Goal: Information Seeking & Learning: Learn about a topic

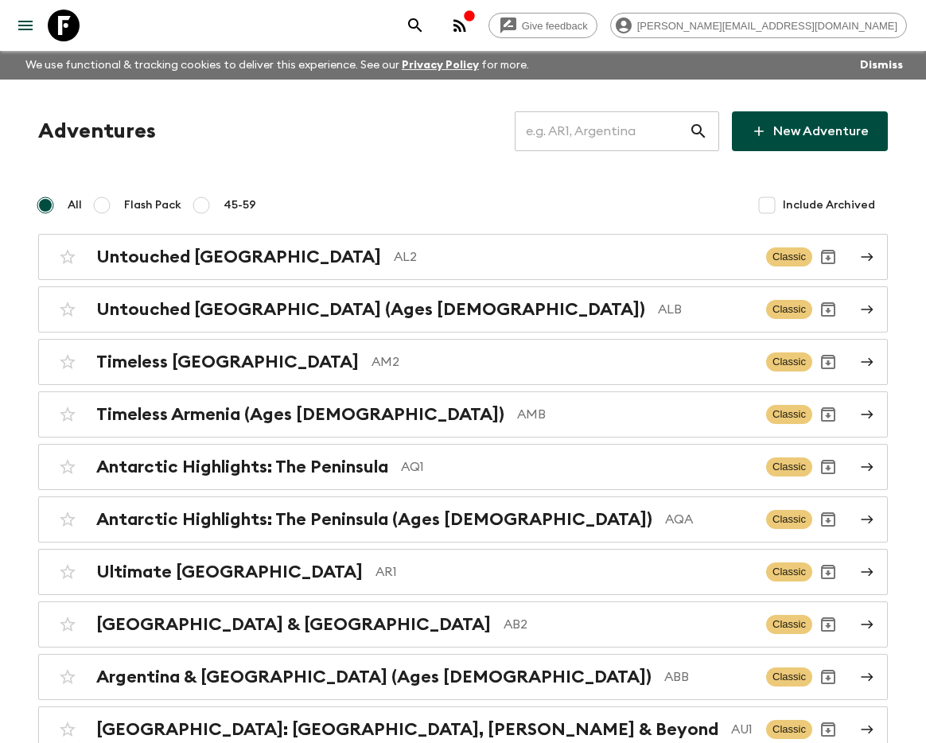
click at [581, 146] on input "text" at bounding box center [602, 131] width 174 height 45
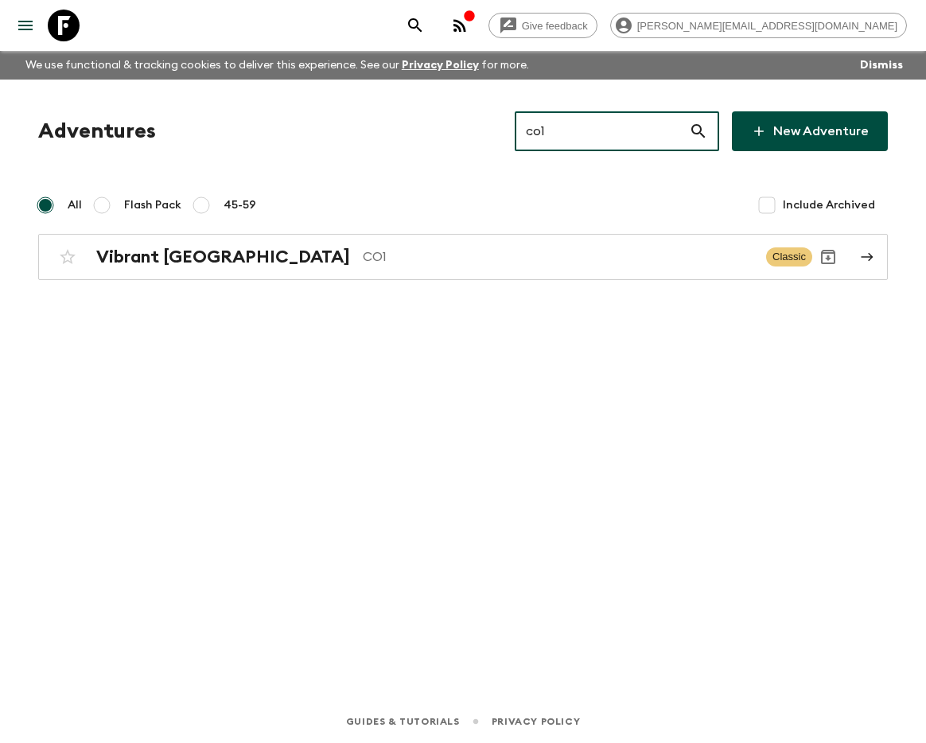
type input "co1"
click at [386, 262] on p "CO1" at bounding box center [558, 256] width 390 height 19
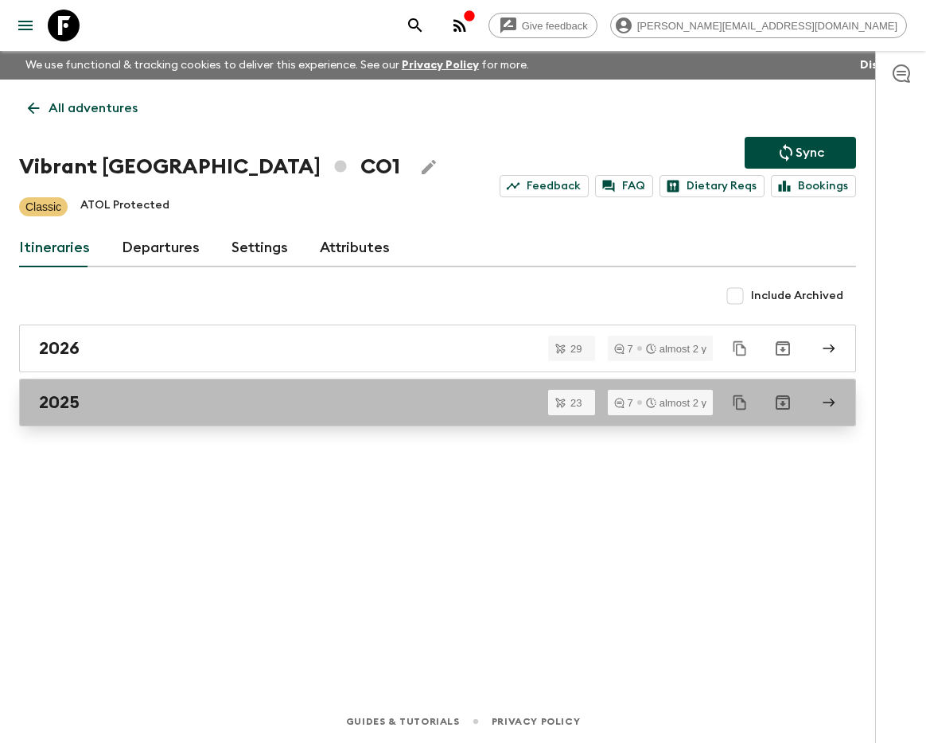
click at [258, 385] on link "2025" at bounding box center [437, 403] width 837 height 48
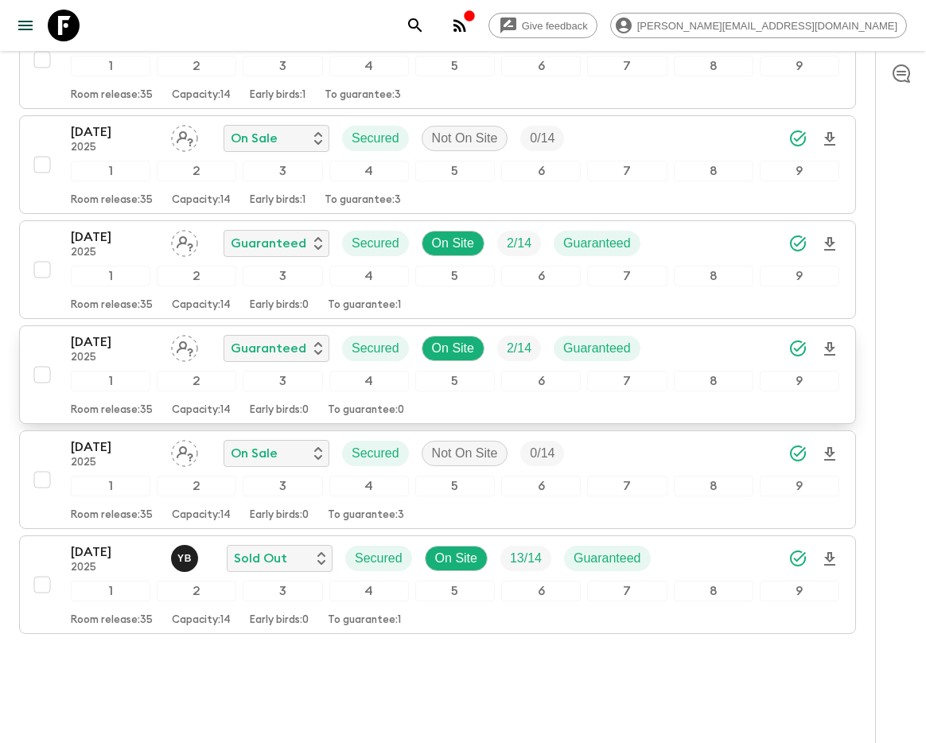
scroll to position [2149, 0]
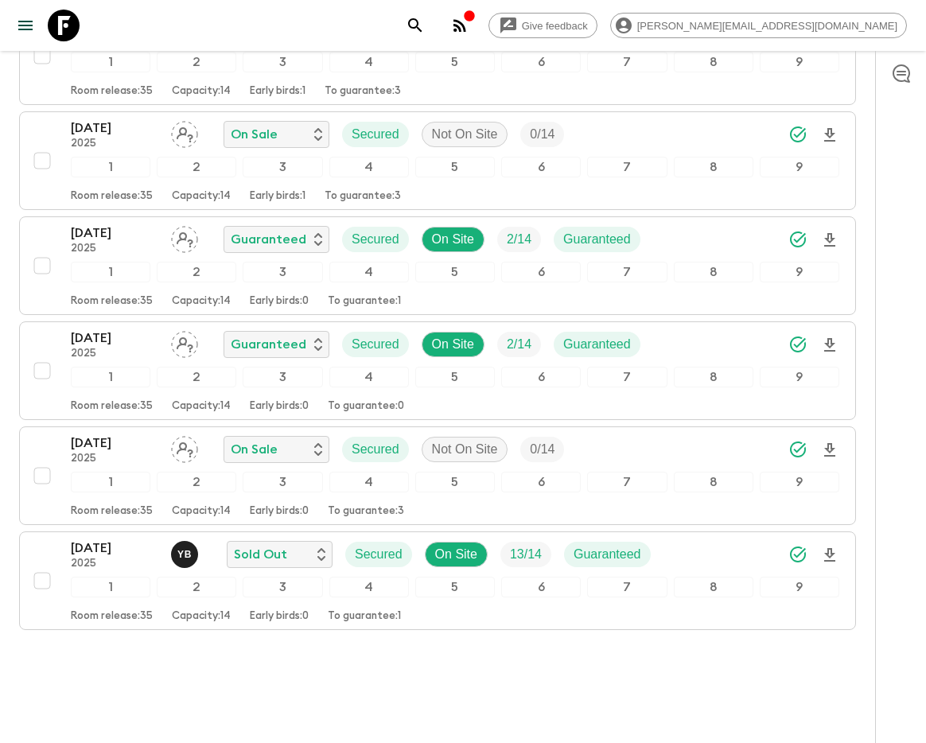
click at [101, 538] on p "[DATE]" at bounding box center [114, 547] width 87 height 19
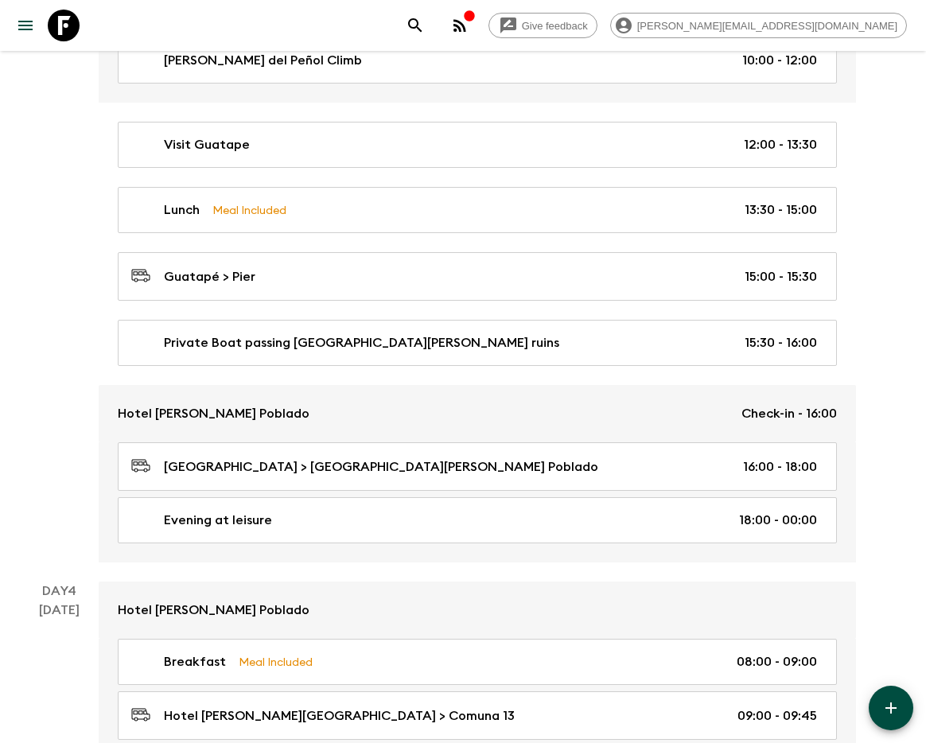
scroll to position [1403, 0]
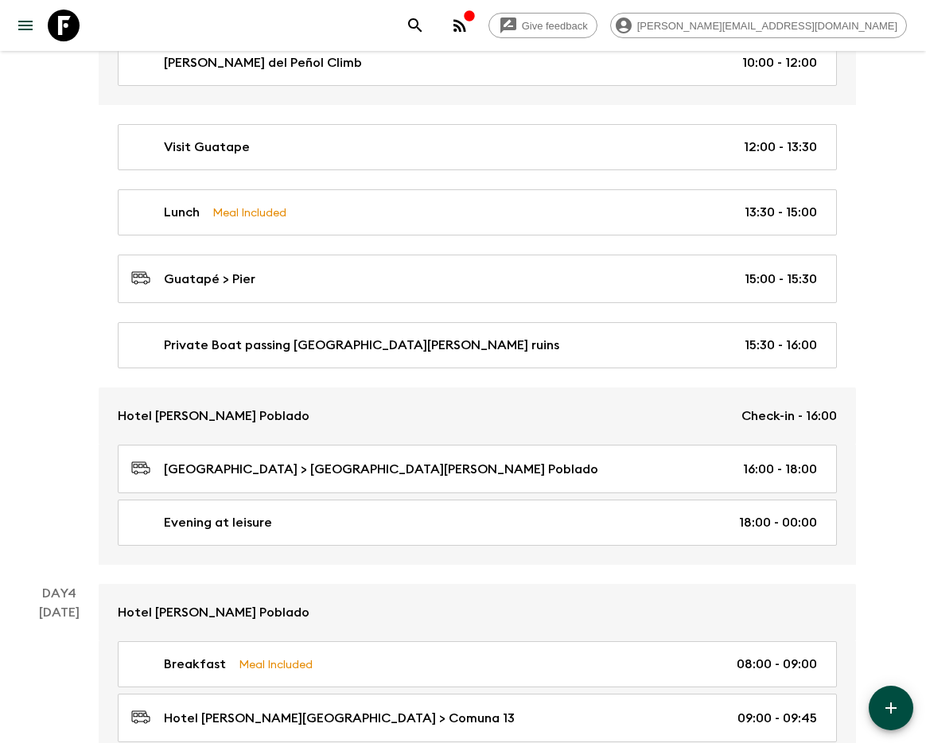
drag, startPoint x: 227, startPoint y: 417, endPoint x: 499, endPoint y: 438, distance: 272.0
click at [227, 417] on p "Hotel [PERSON_NAME] Poblado" at bounding box center [214, 415] width 192 height 19
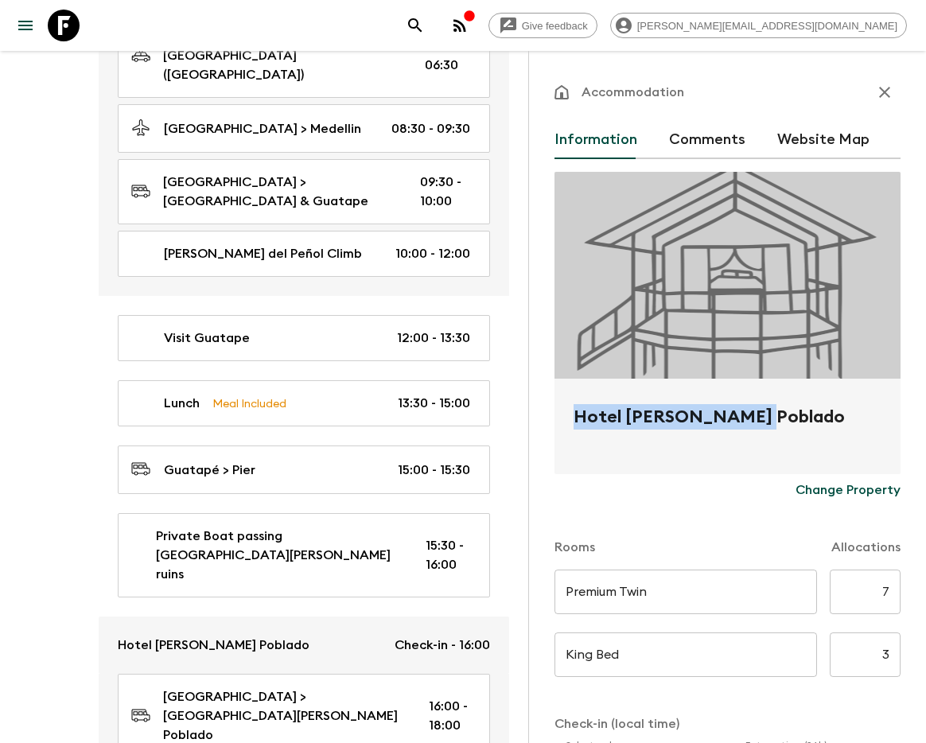
drag, startPoint x: 573, startPoint y: 417, endPoint x: 756, endPoint y: 419, distance: 182.9
click at [759, 417] on h2 "Hotel [PERSON_NAME] Poblado" at bounding box center [727, 429] width 308 height 51
click at [769, 419] on h2 "Hotel [PERSON_NAME] Poblado" at bounding box center [727, 429] width 308 height 51
copy h2 "Hotel [PERSON_NAME] Poblado"
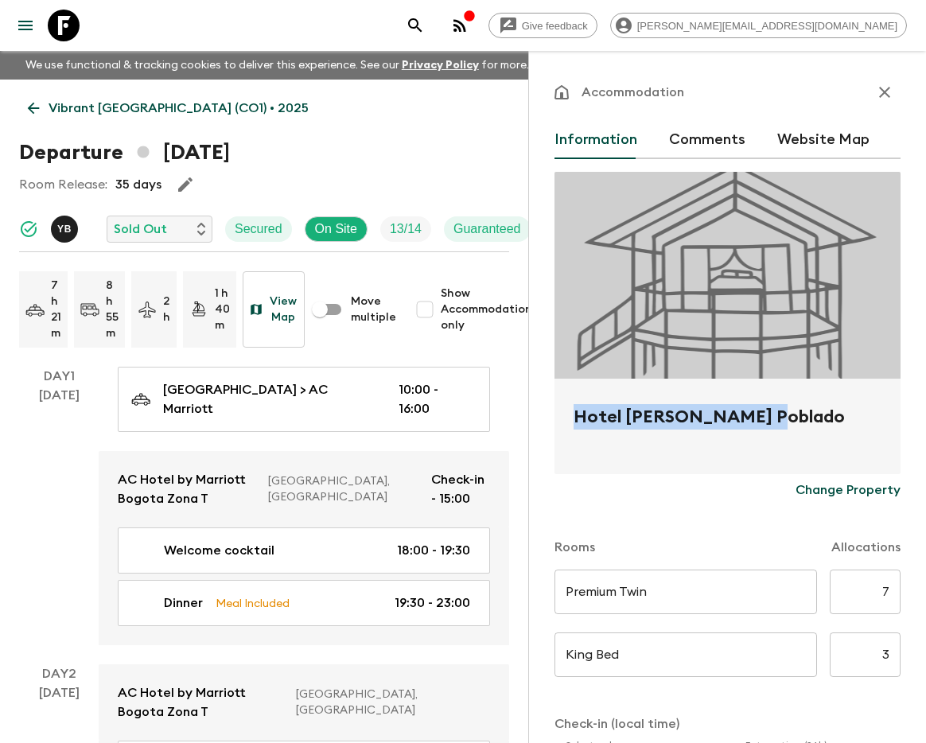
click at [883, 93] on icon "button" at bounding box center [884, 92] width 11 height 11
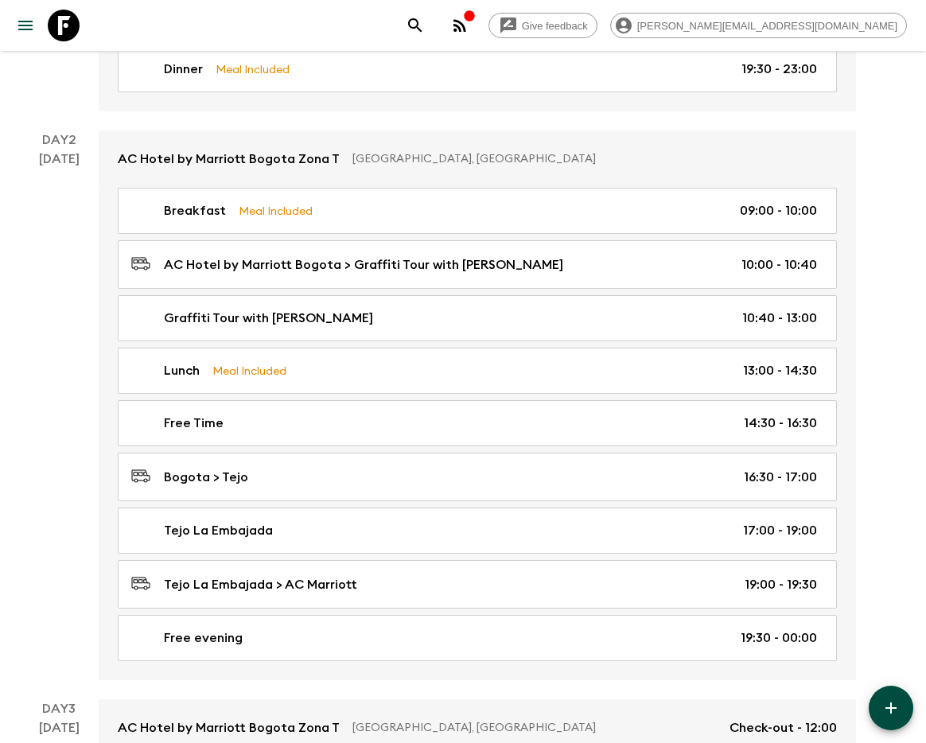
scroll to position [589, 0]
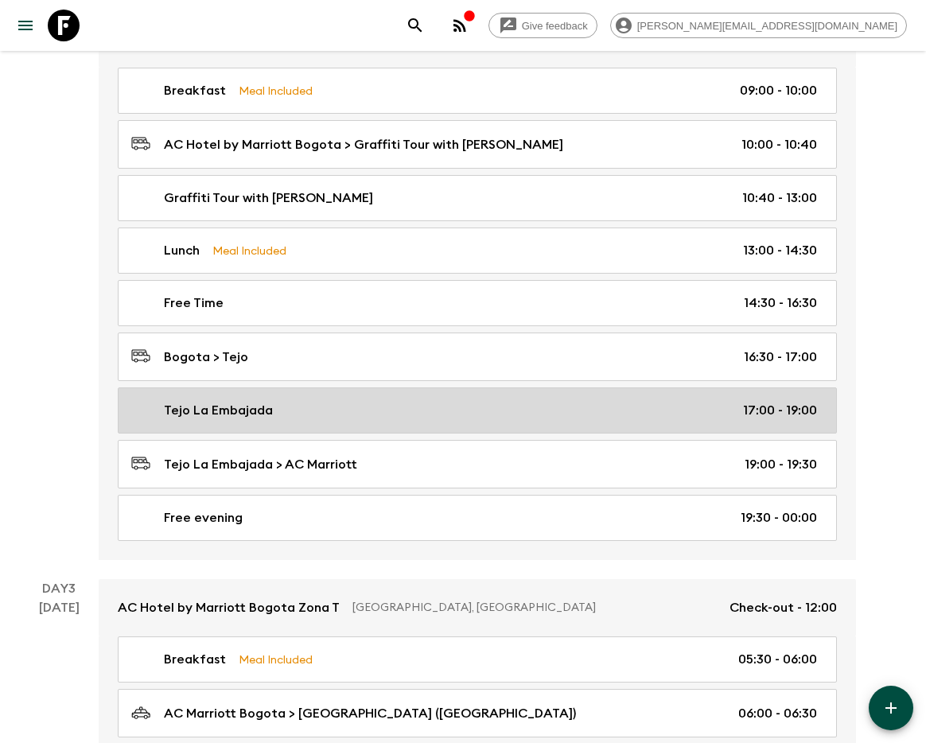
click at [200, 413] on p "Tejo La Embajada" at bounding box center [218, 410] width 109 height 19
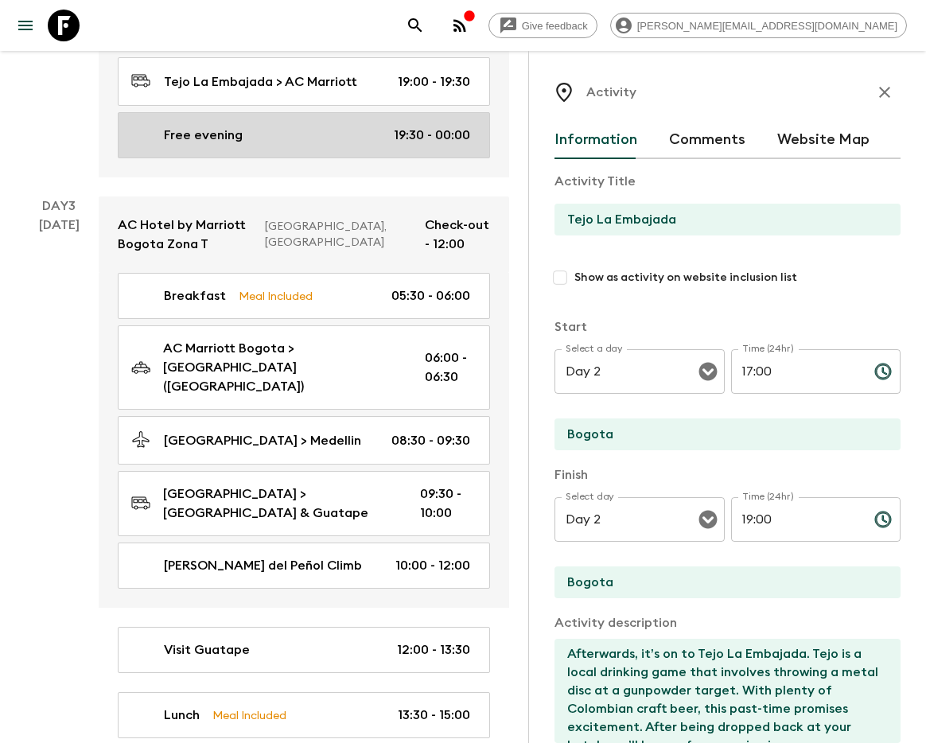
scroll to position [1135, 0]
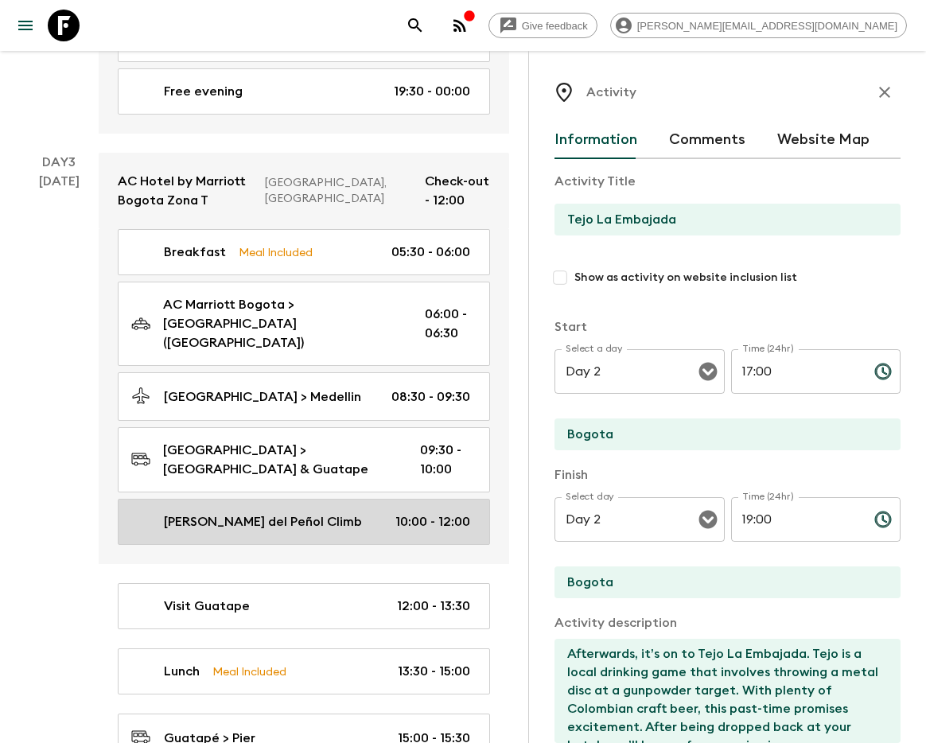
click at [340, 512] on div "[PERSON_NAME] del Peñol Climb 10:00 - 12:00" at bounding box center [300, 521] width 339 height 19
type input "[PERSON_NAME] del Peñol Climb"
type input "[GEOGRAPHIC_DATA]"
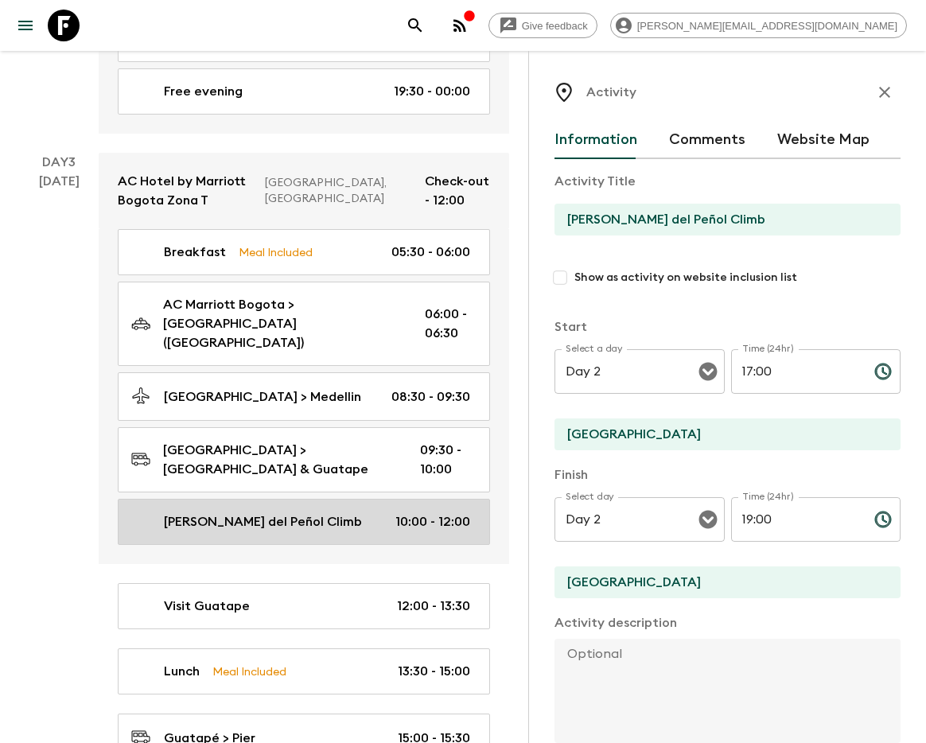
type input "Day 3"
type input "10:00"
type input "Day 3"
type input "12:00"
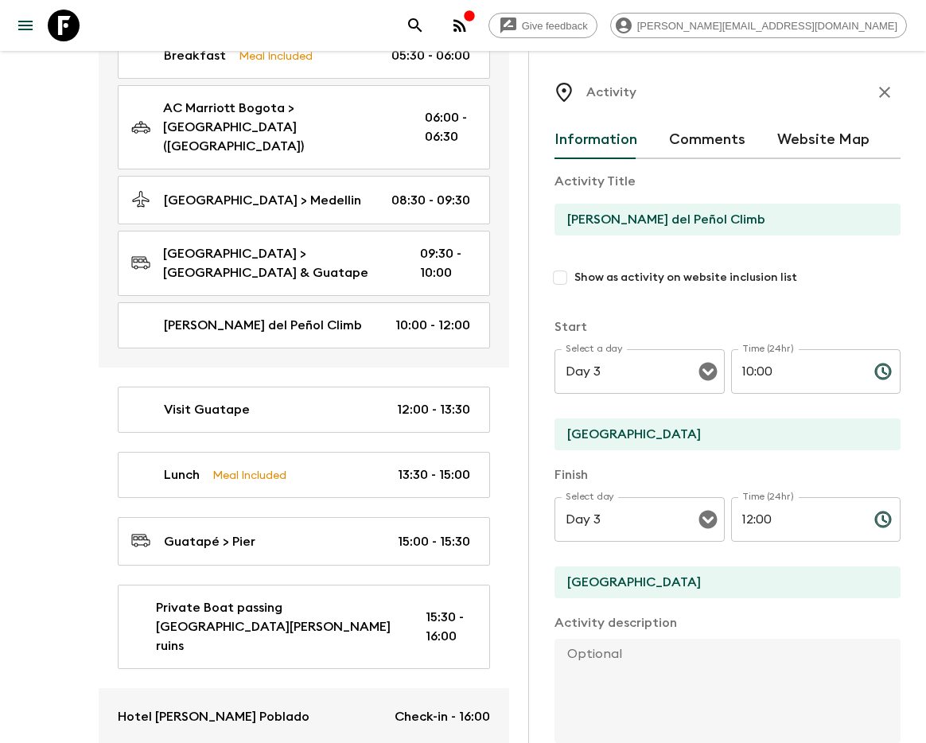
scroll to position [1330, 0]
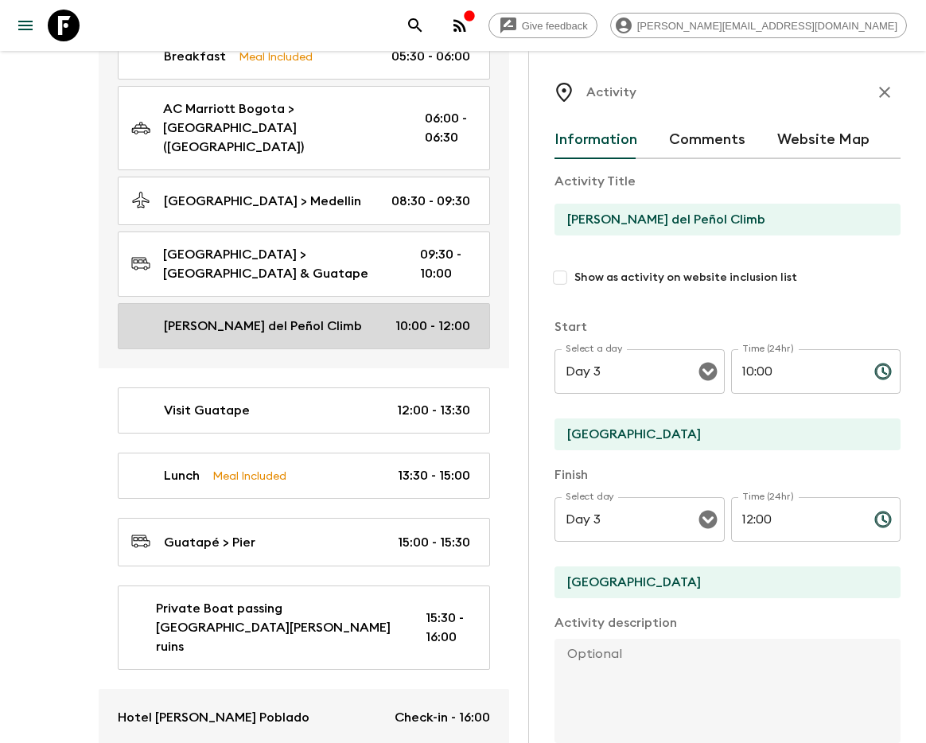
click at [292, 303] on link "[PERSON_NAME] del Peñol Climb 10:00 - 12:00" at bounding box center [304, 326] width 372 height 46
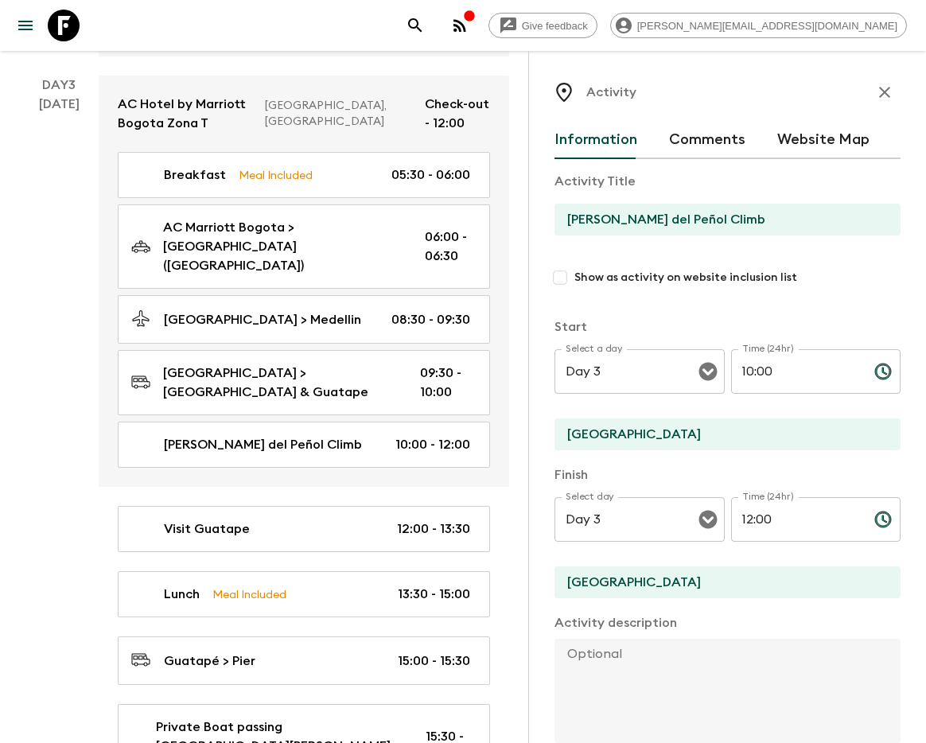
scroll to position [1210, 0]
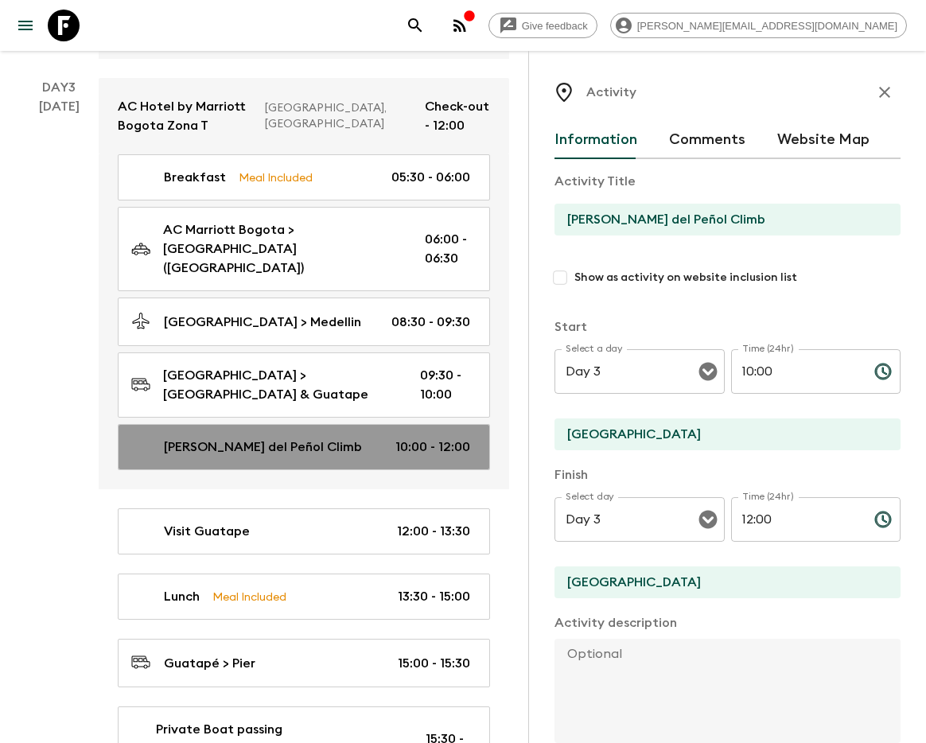
click at [268, 437] on p "[PERSON_NAME] del Peñol Climb" at bounding box center [263, 446] width 198 height 19
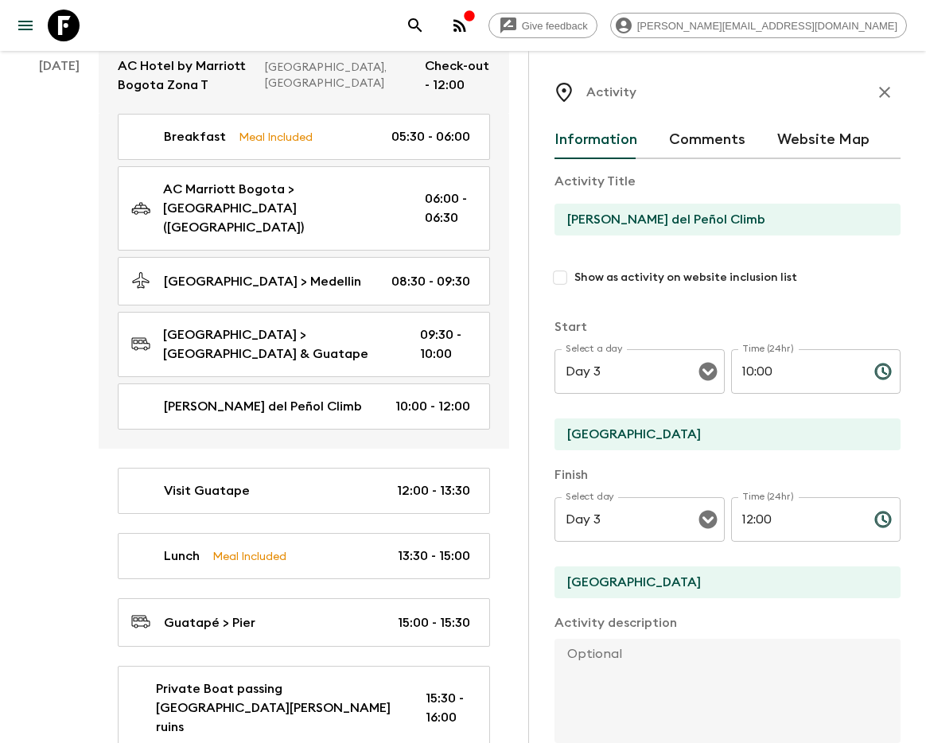
scroll to position [1248, 0]
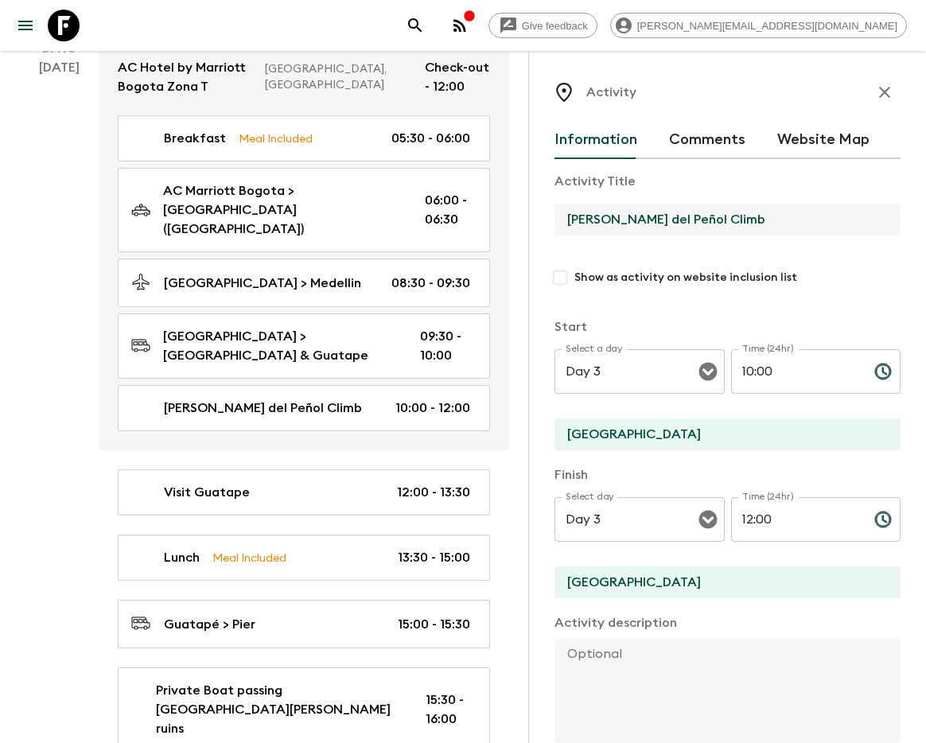
drag, startPoint x: 647, startPoint y: 223, endPoint x: 569, endPoint y: 223, distance: 78.7
click at [569, 223] on input "[PERSON_NAME] del Peñol Climb" at bounding box center [720, 220] width 333 height 32
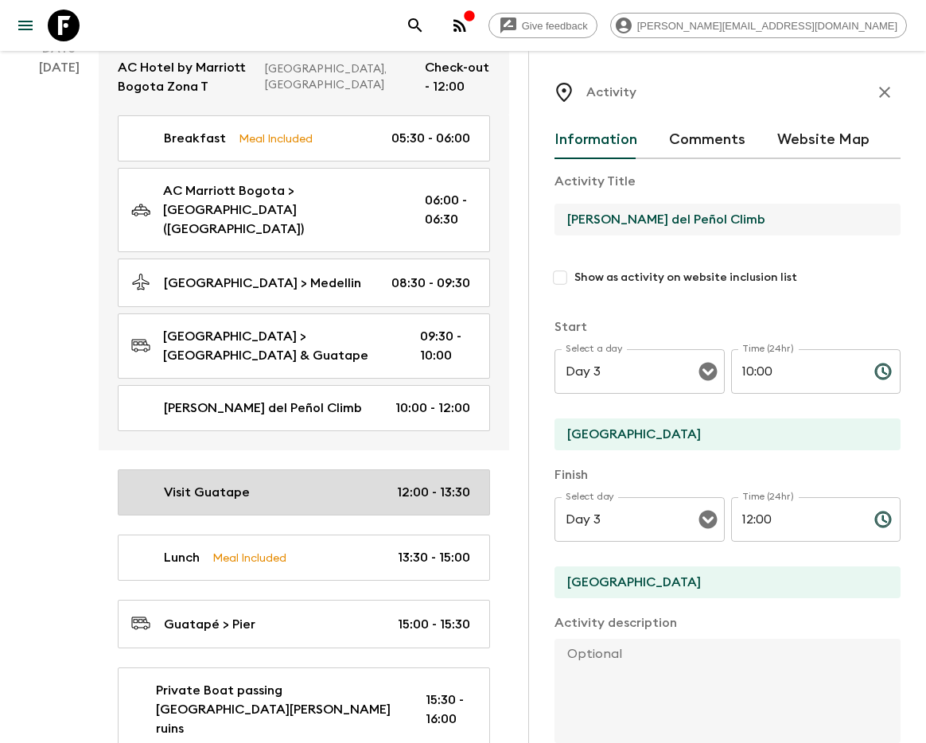
click at [294, 483] on div "Visit Guatape 12:00 - 13:30" at bounding box center [300, 492] width 339 height 19
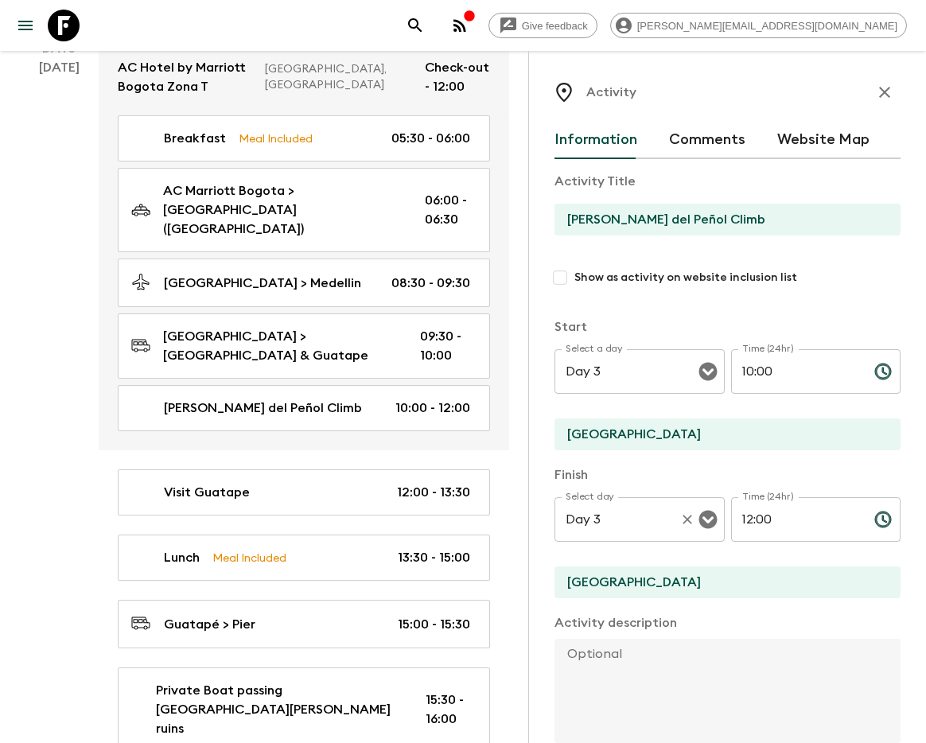
type input "Visit Guatape"
type input "Bogota"
type input "12:00"
type input "13:30"
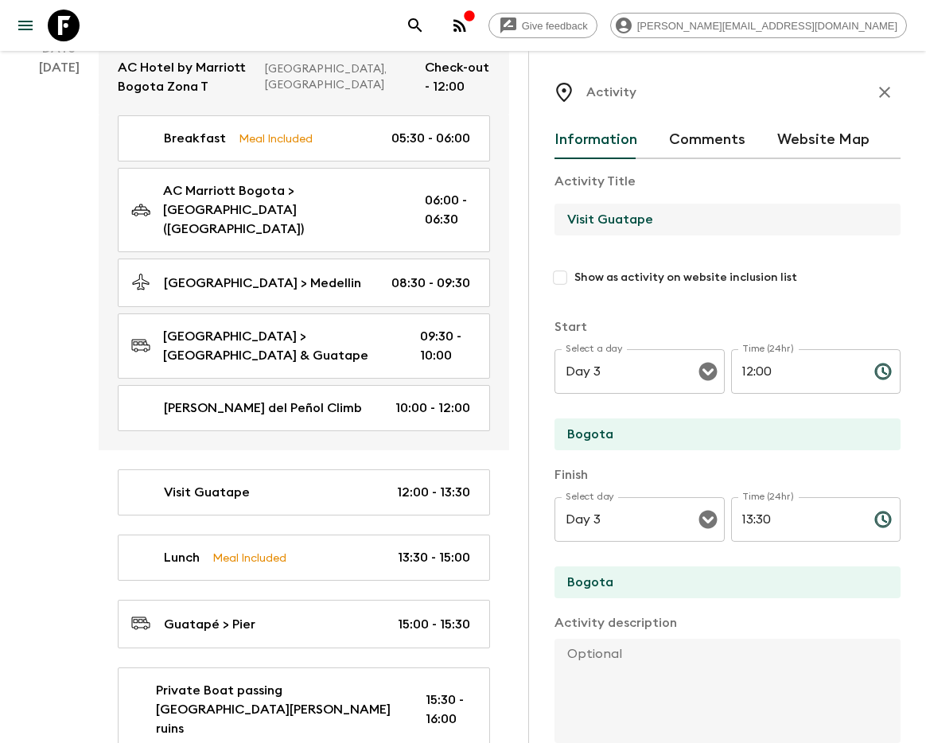
drag, startPoint x: 650, startPoint y: 222, endPoint x: 600, endPoint y: 224, distance: 50.2
click at [600, 224] on input "Visit Guatape" at bounding box center [720, 220] width 333 height 32
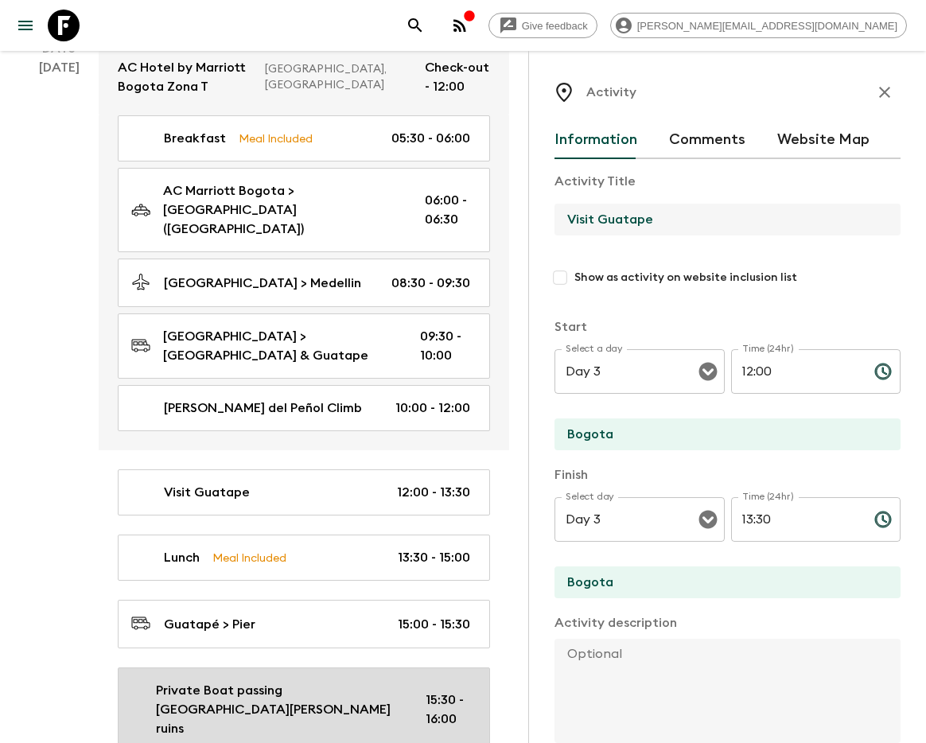
click at [318, 681] on p "Private Boat passing [GEOGRAPHIC_DATA][PERSON_NAME] ruins" at bounding box center [277, 709] width 243 height 57
type input "Private Boat passing [GEOGRAPHIC_DATA][PERSON_NAME] ruins"
type input "Medellin"
type textarea "You’ll stop for lunch and then hop aboard for a private 30-minute boat ride acr…"
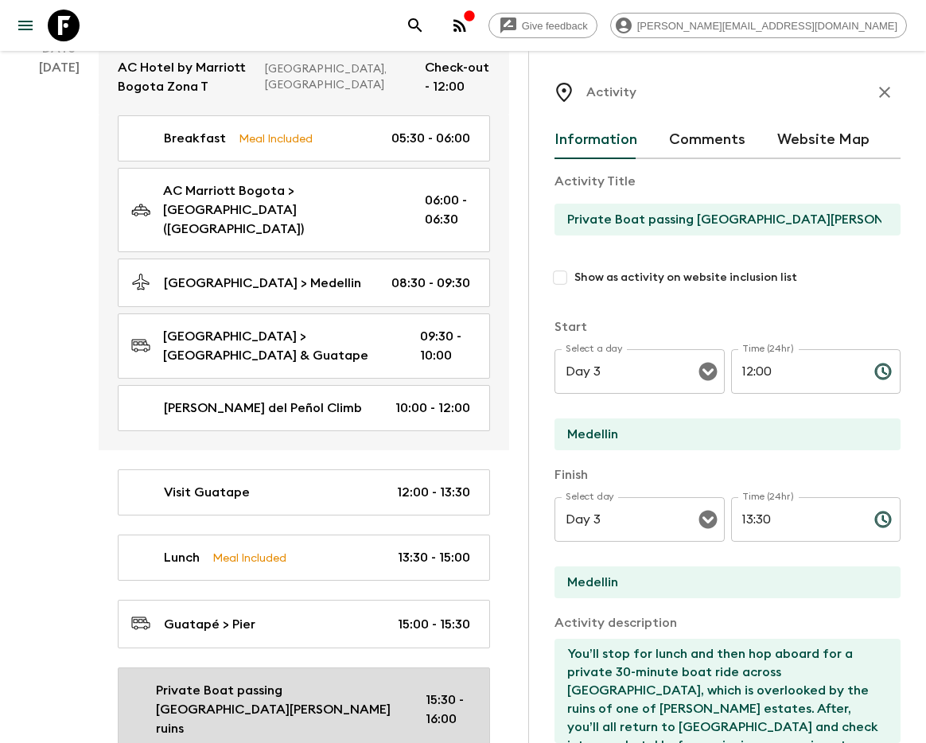
type input "15:30"
type input "16:00"
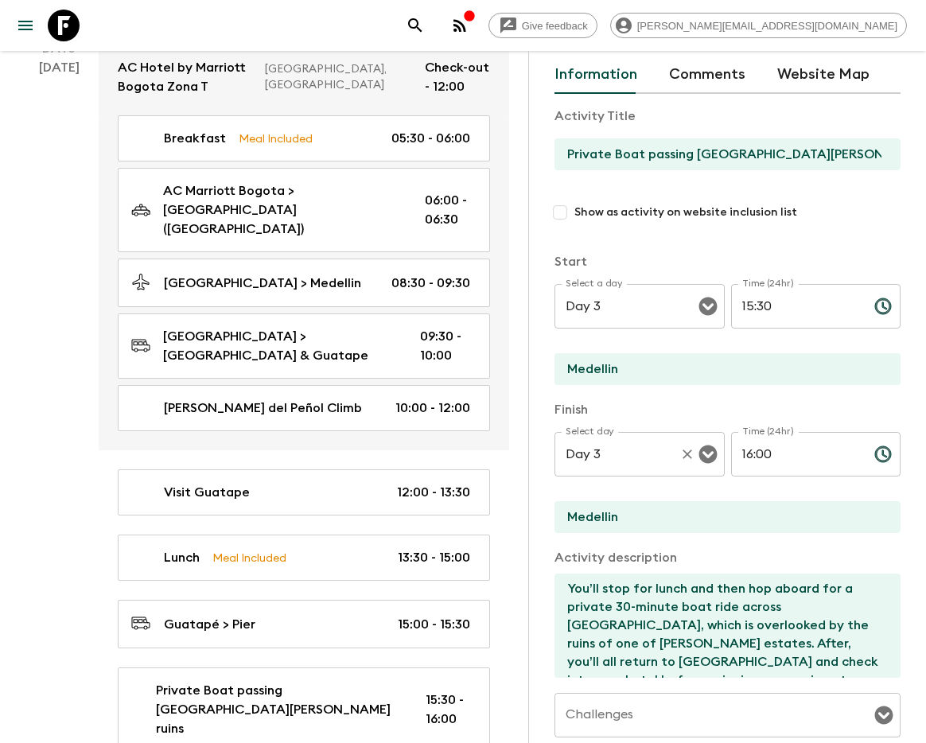
scroll to position [90, 0]
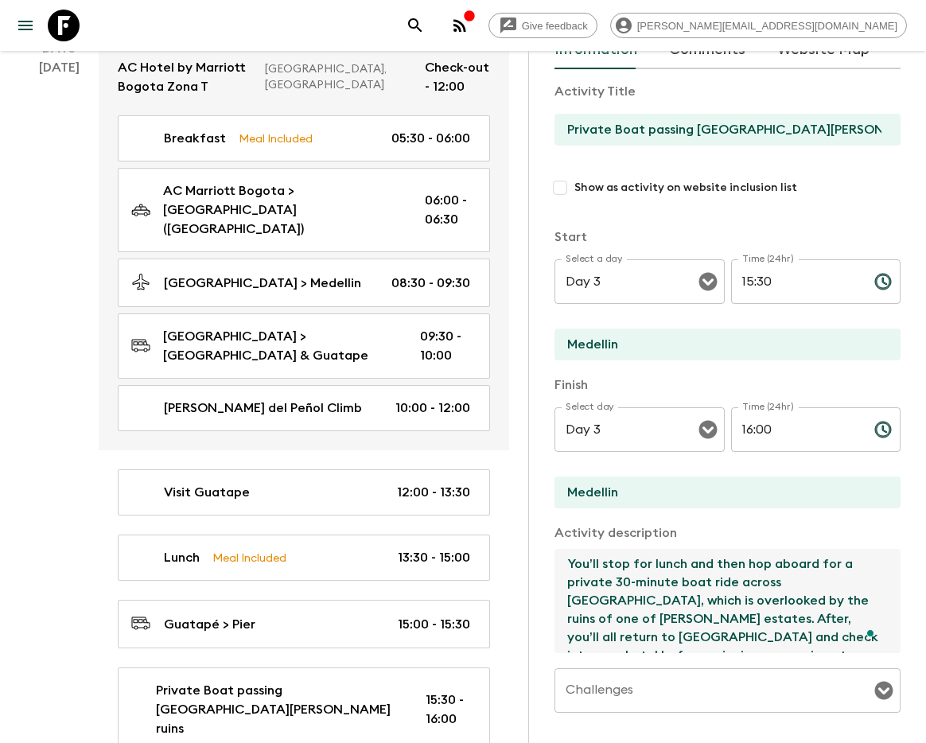
drag, startPoint x: 697, startPoint y: 592, endPoint x: 619, endPoint y: 598, distance: 78.2
click at [619, 598] on textarea "You’ll stop for lunch and then hop aboard for a private 30-minute boat ride acr…" at bounding box center [720, 601] width 333 height 104
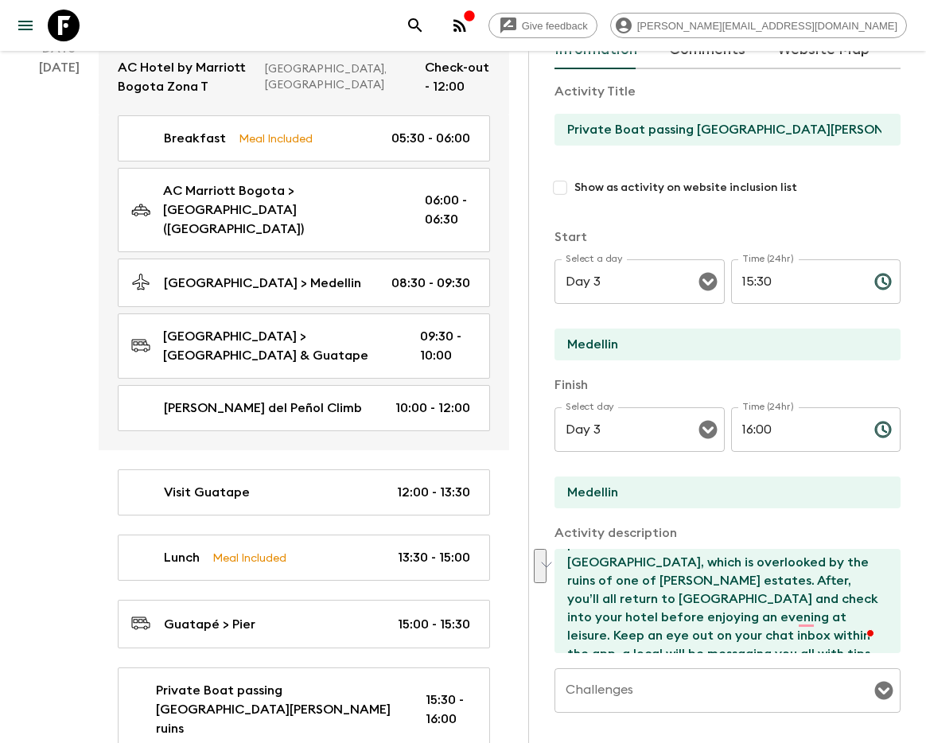
scroll to position [38, 0]
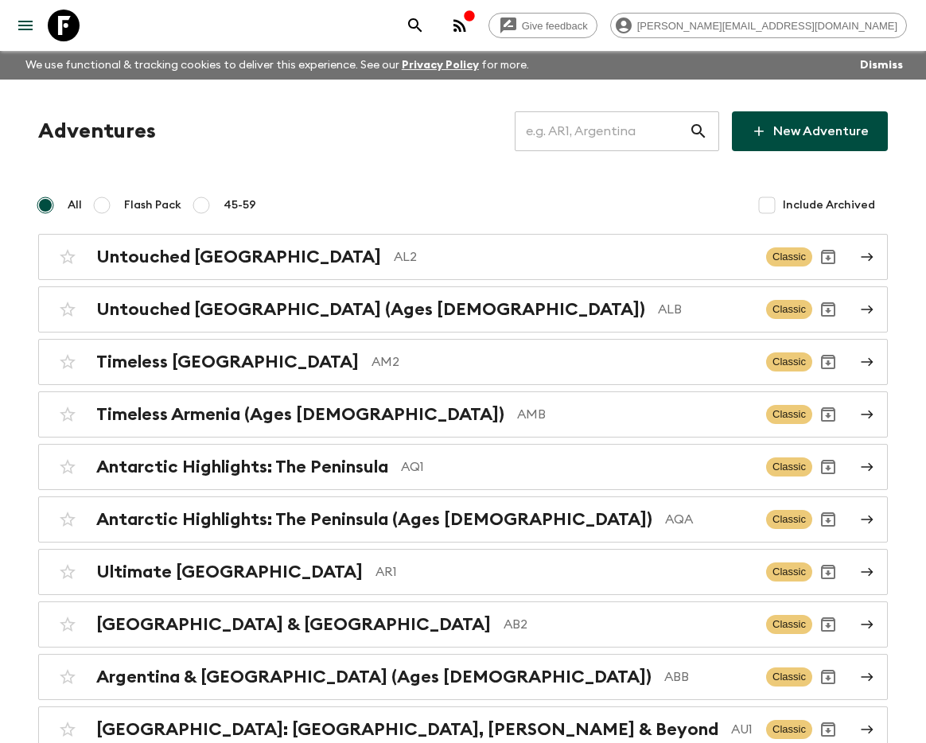
click at [622, 129] on input "text" at bounding box center [602, 131] width 174 height 45
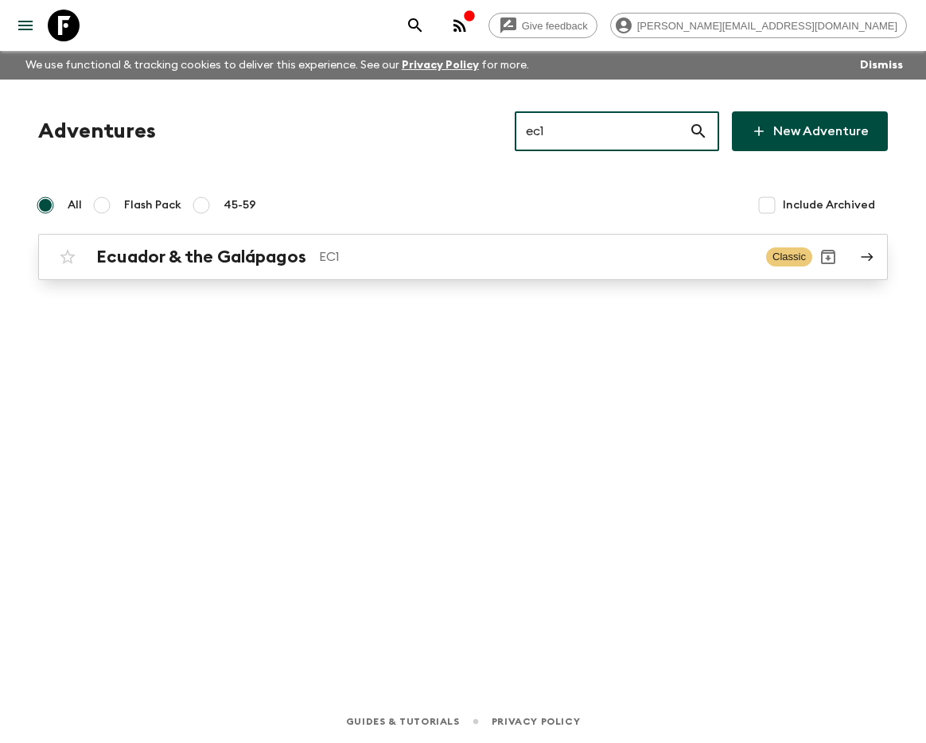
type input "ec1"
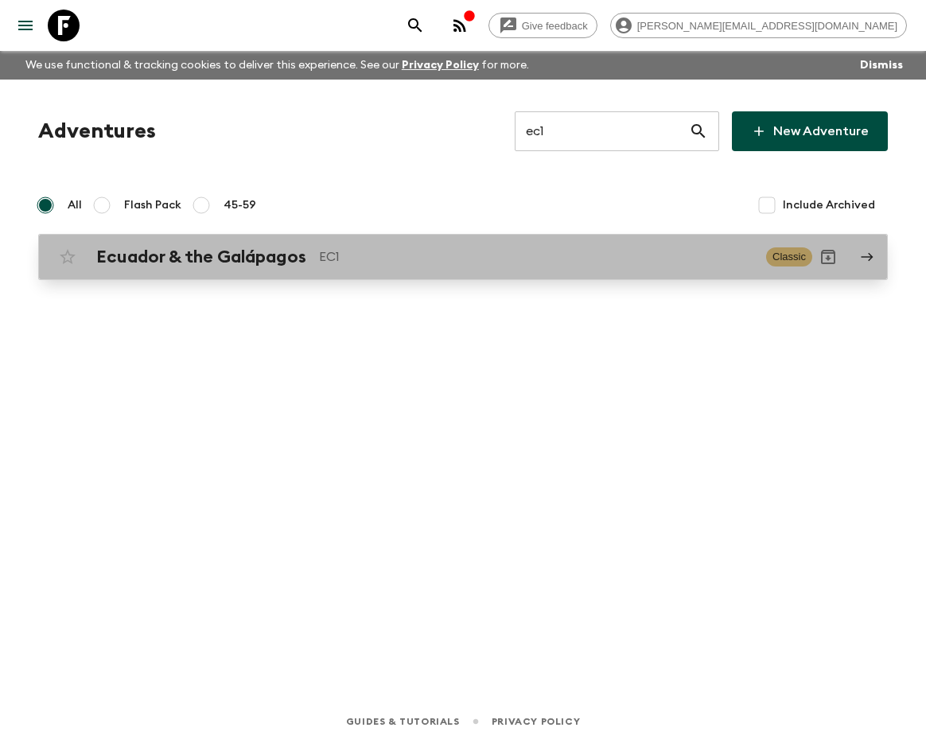
click at [414, 256] on p "EC1" at bounding box center [536, 256] width 434 height 19
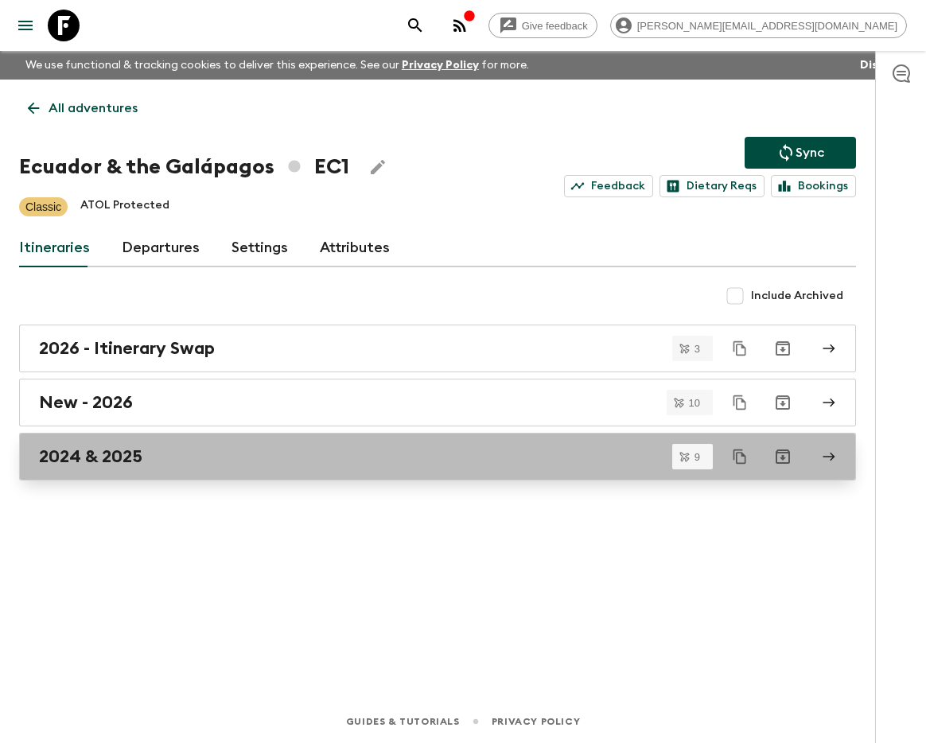
click at [202, 459] on div "2024 & 2025" at bounding box center [422, 456] width 767 height 21
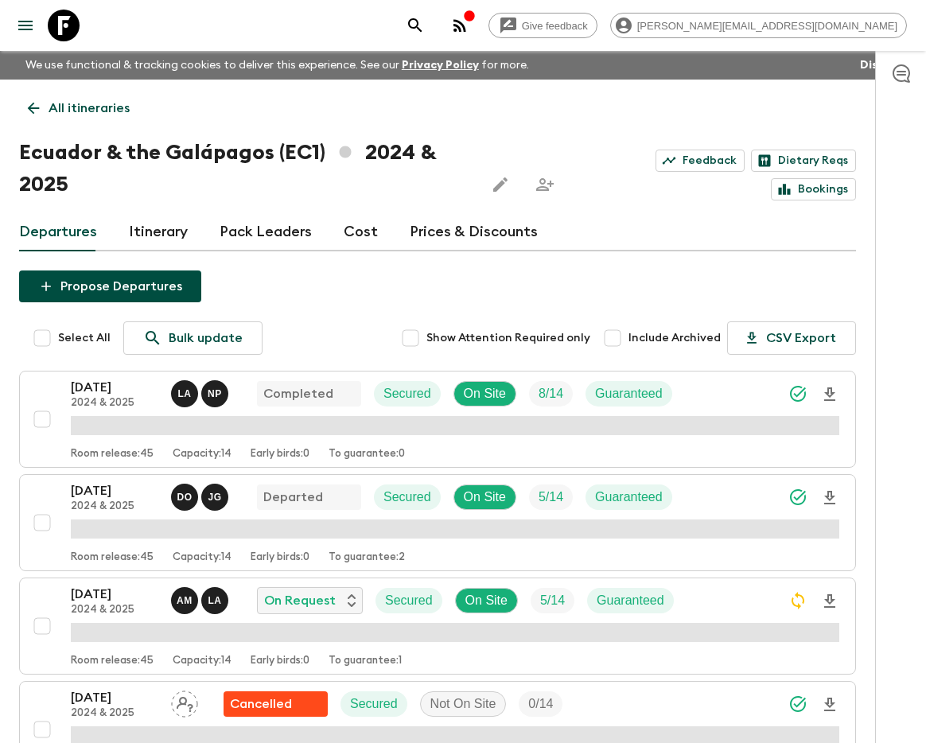
scroll to position [697, 0]
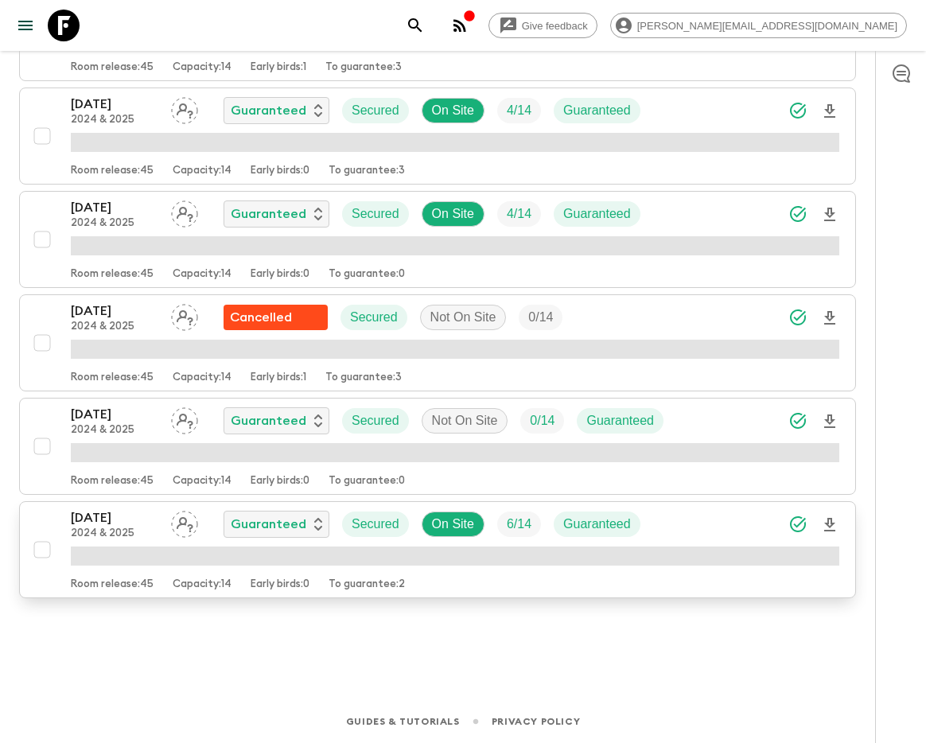
click at [126, 524] on p "[DATE]" at bounding box center [114, 517] width 87 height 19
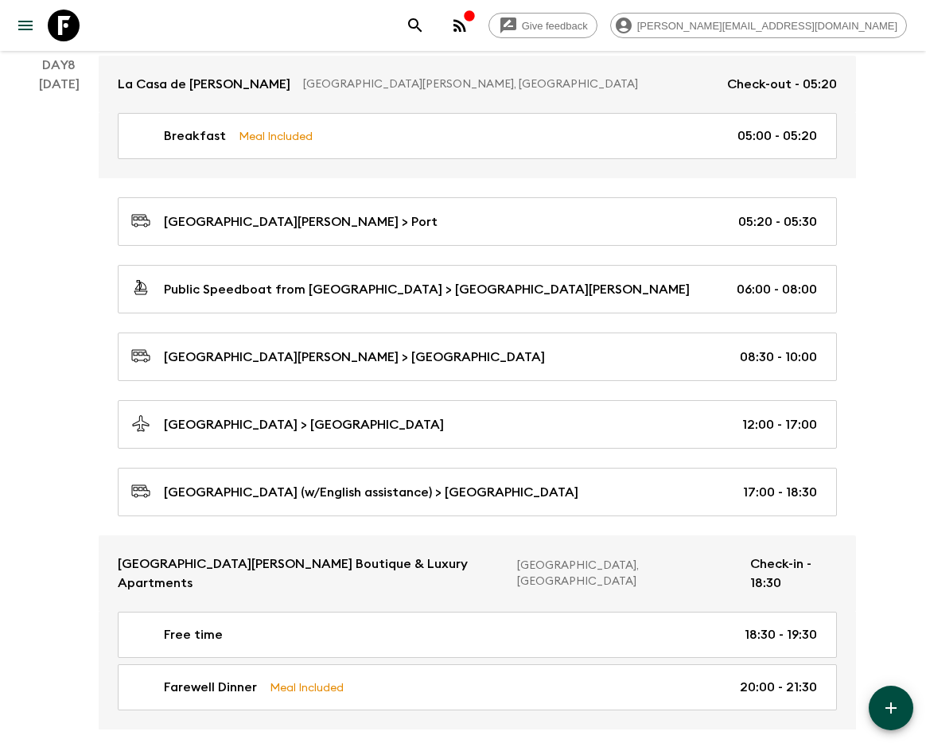
scroll to position [3952, 0]
